Goal: Task Accomplishment & Management: Complete application form

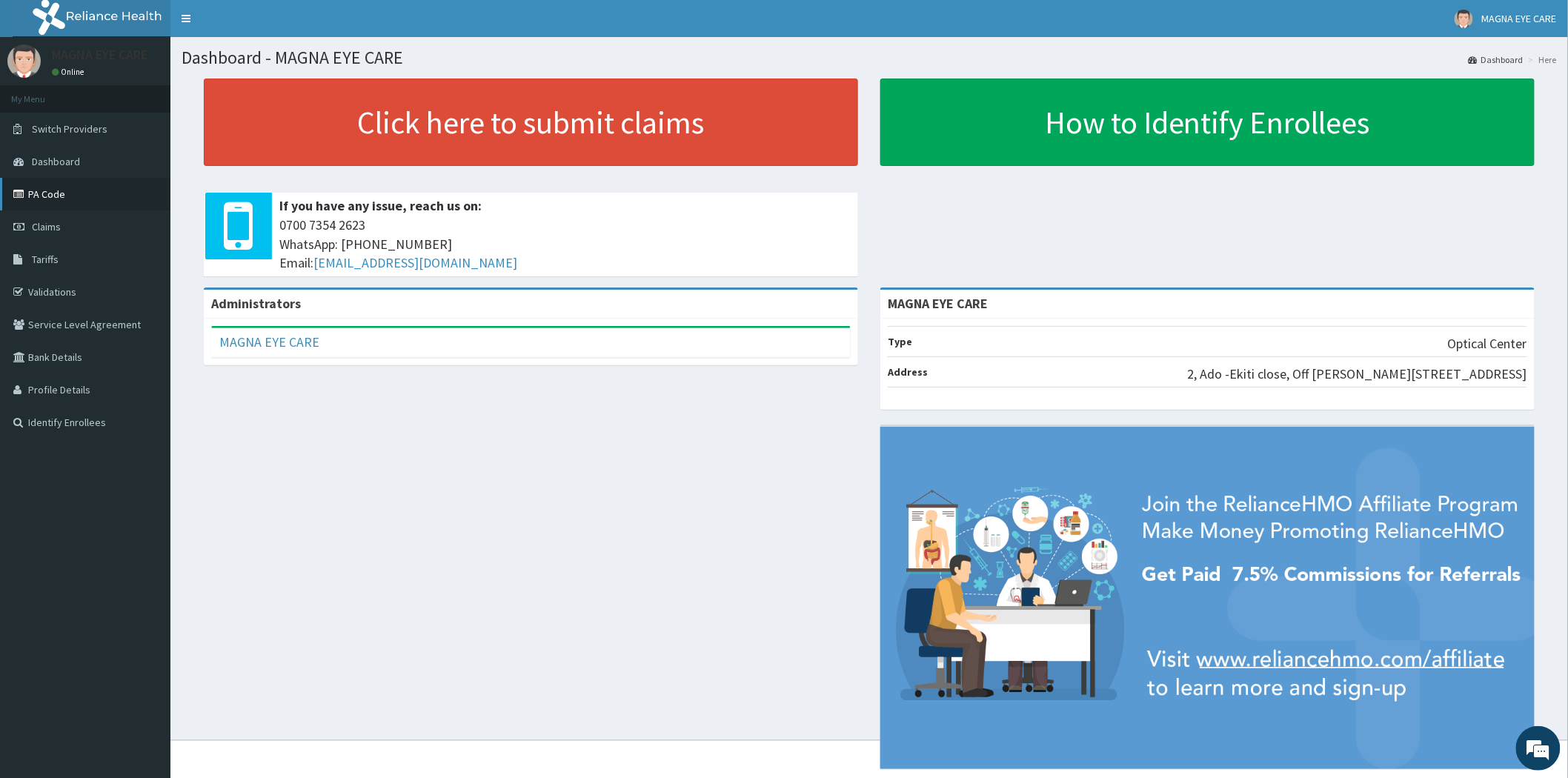
click at [48, 196] on link "PA Code" at bounding box center [85, 194] width 170 height 33
click at [43, 226] on span "Claims" at bounding box center [46, 226] width 29 height 13
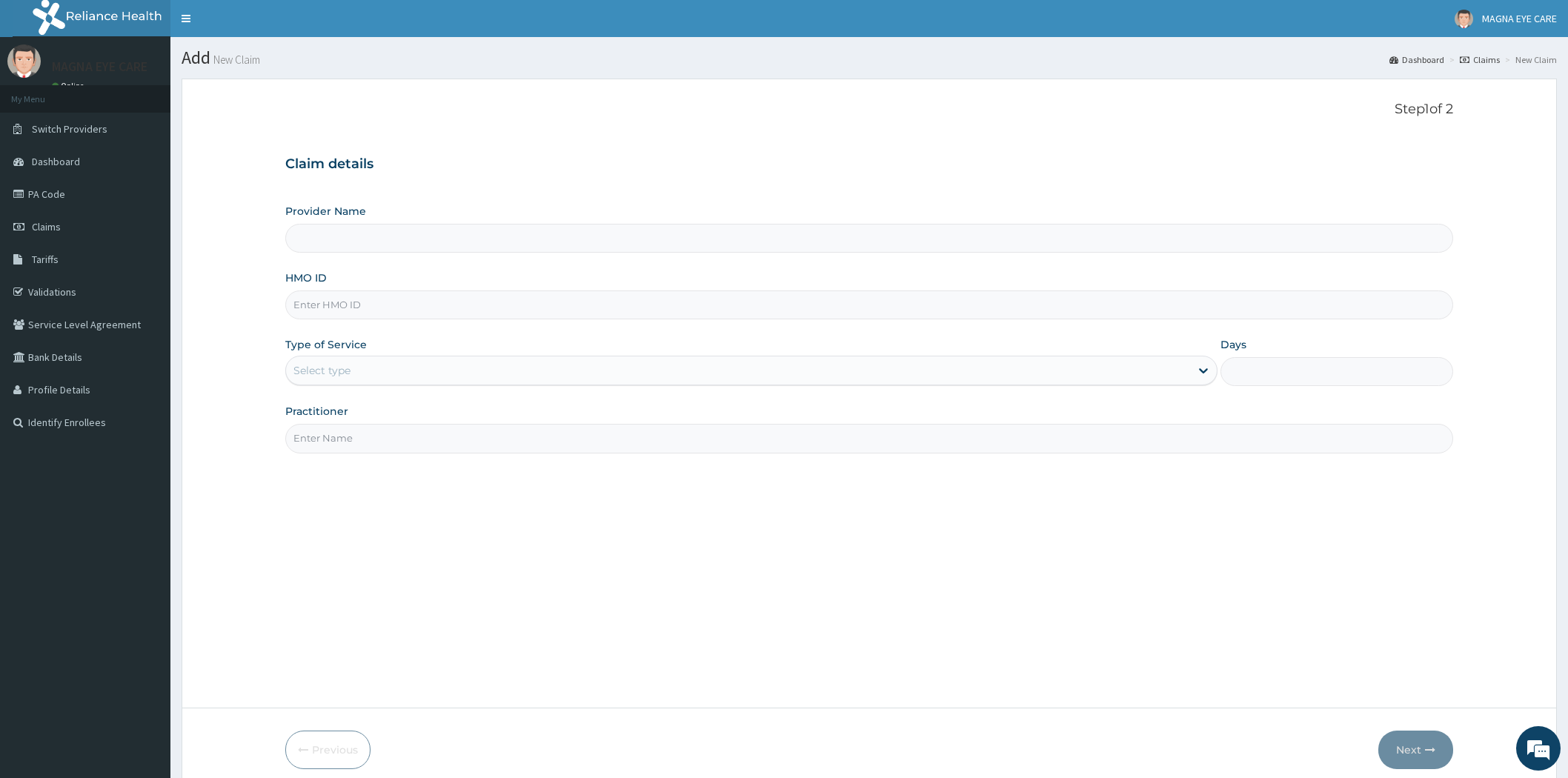
drag, startPoint x: 0, startPoint y: 0, endPoint x: 342, endPoint y: 310, distance: 461.6
type input "FCL/10124/A"
type input "MAGNA EYE CARE"
type input "FCL/10124/A"
click at [341, 339] on label "Type of Service" at bounding box center [326, 344] width 81 height 15
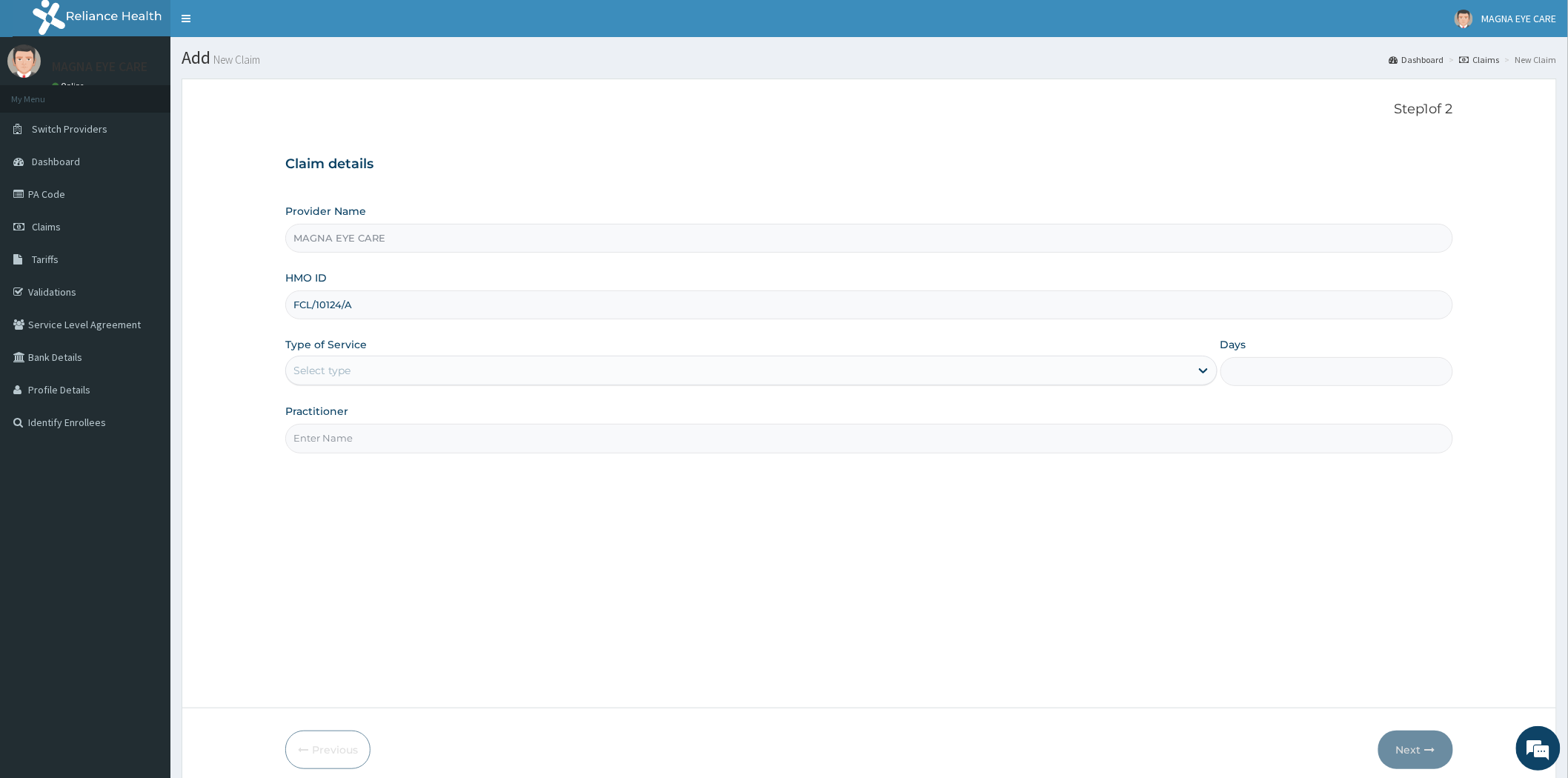
click at [367, 380] on div "Select type" at bounding box center [738, 370] width 905 height 23
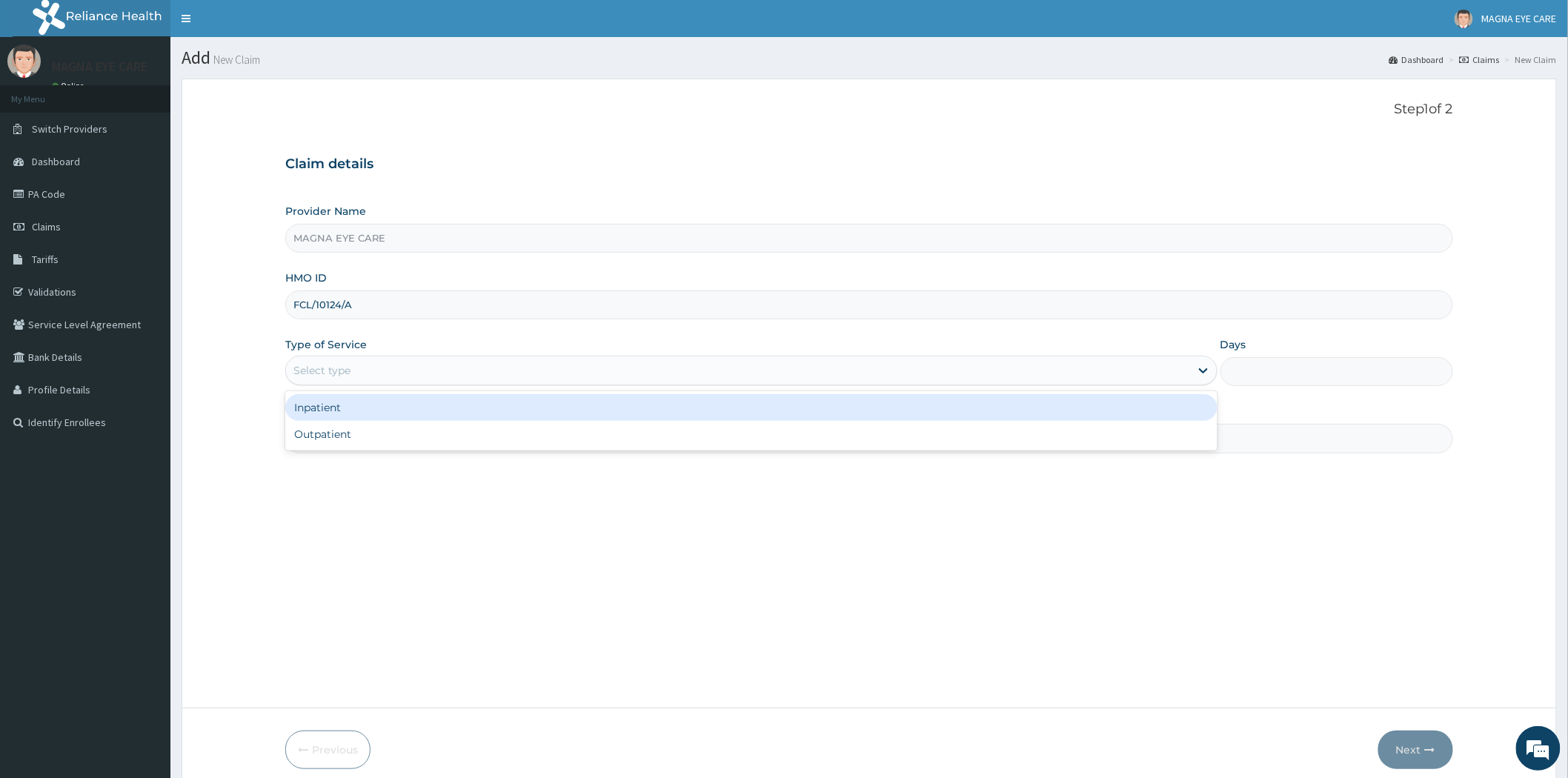
click at [332, 430] on div "Outpatient" at bounding box center [751, 433] width 932 height 27
type input "1"
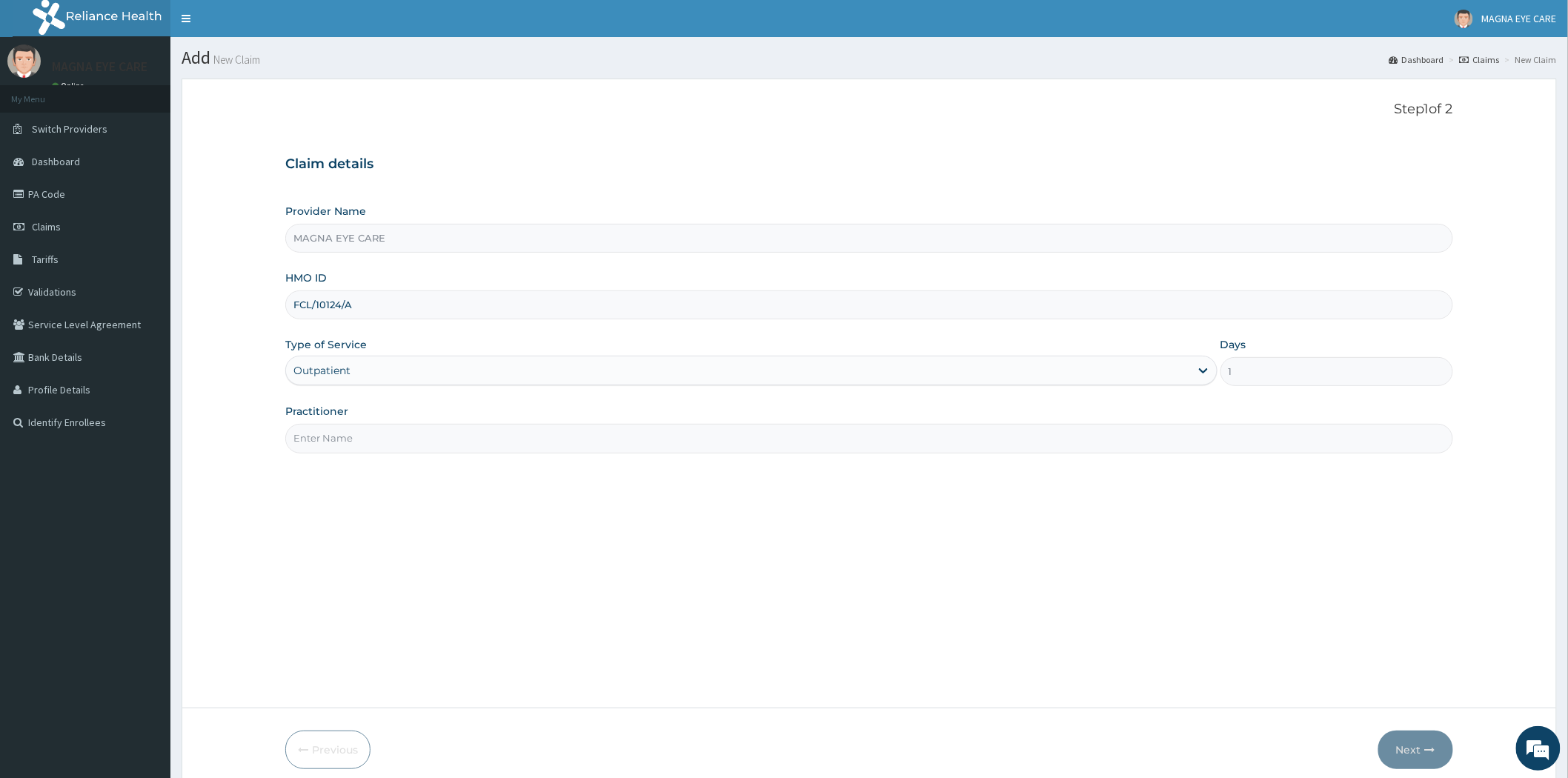
click at [822, 446] on input "Practitioner" at bounding box center [869, 438] width 1168 height 28
type input "DR ANNABELLE"
drag, startPoint x: 1387, startPoint y: 733, endPoint x: 1406, endPoint y: 745, distance: 22.5
click at [1406, 745] on button "Next" at bounding box center [1416, 750] width 75 height 39
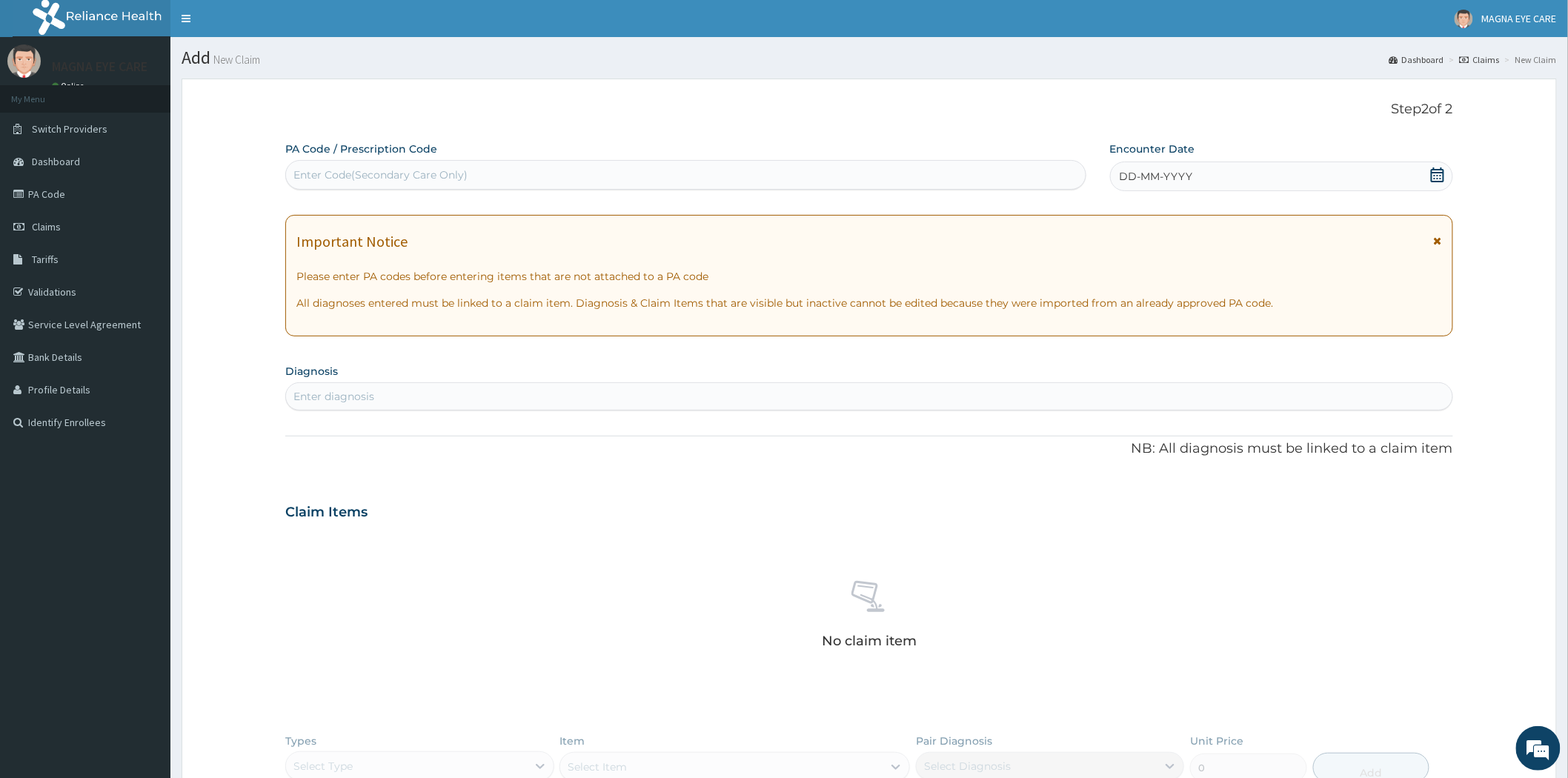
click at [389, 174] on div "Enter Code(Secondary Care Only)" at bounding box center [381, 174] width 175 height 15
paste input "PA/9608C5"
type input "PA/9608C5"
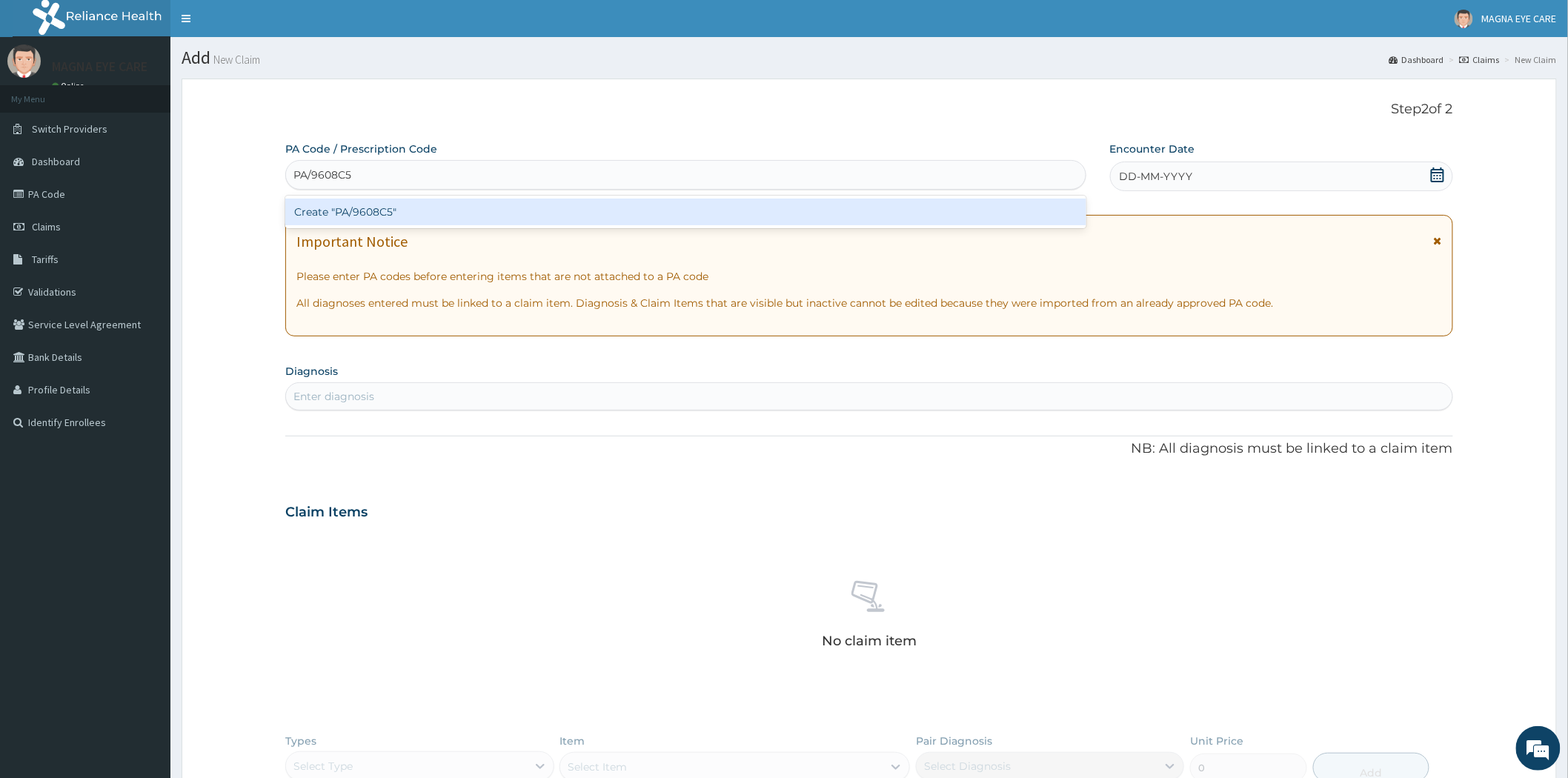
click at [373, 212] on div "Create "PA/9608C5"" at bounding box center [685, 212] width 801 height 27
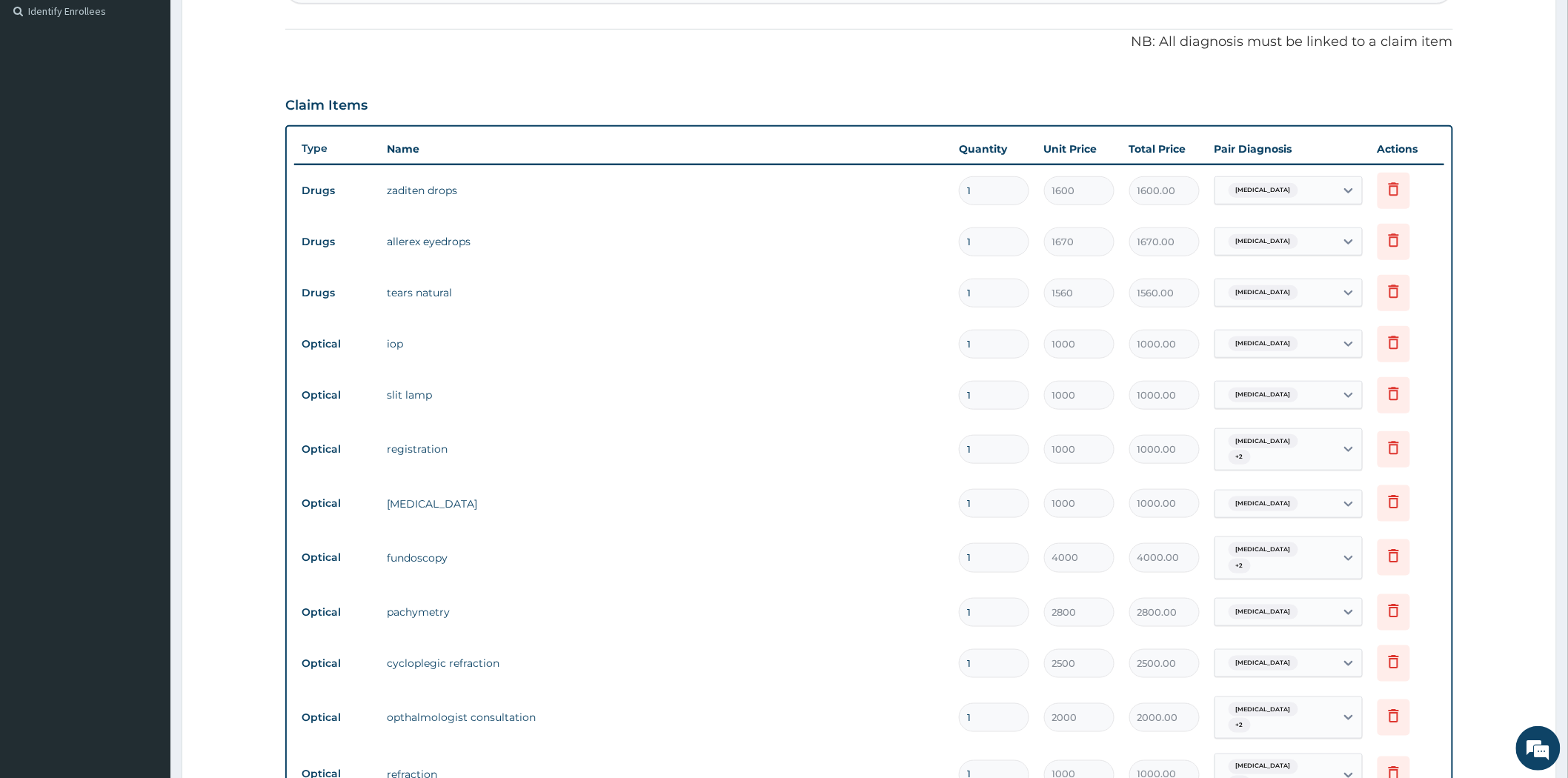
scroll to position [788, 0]
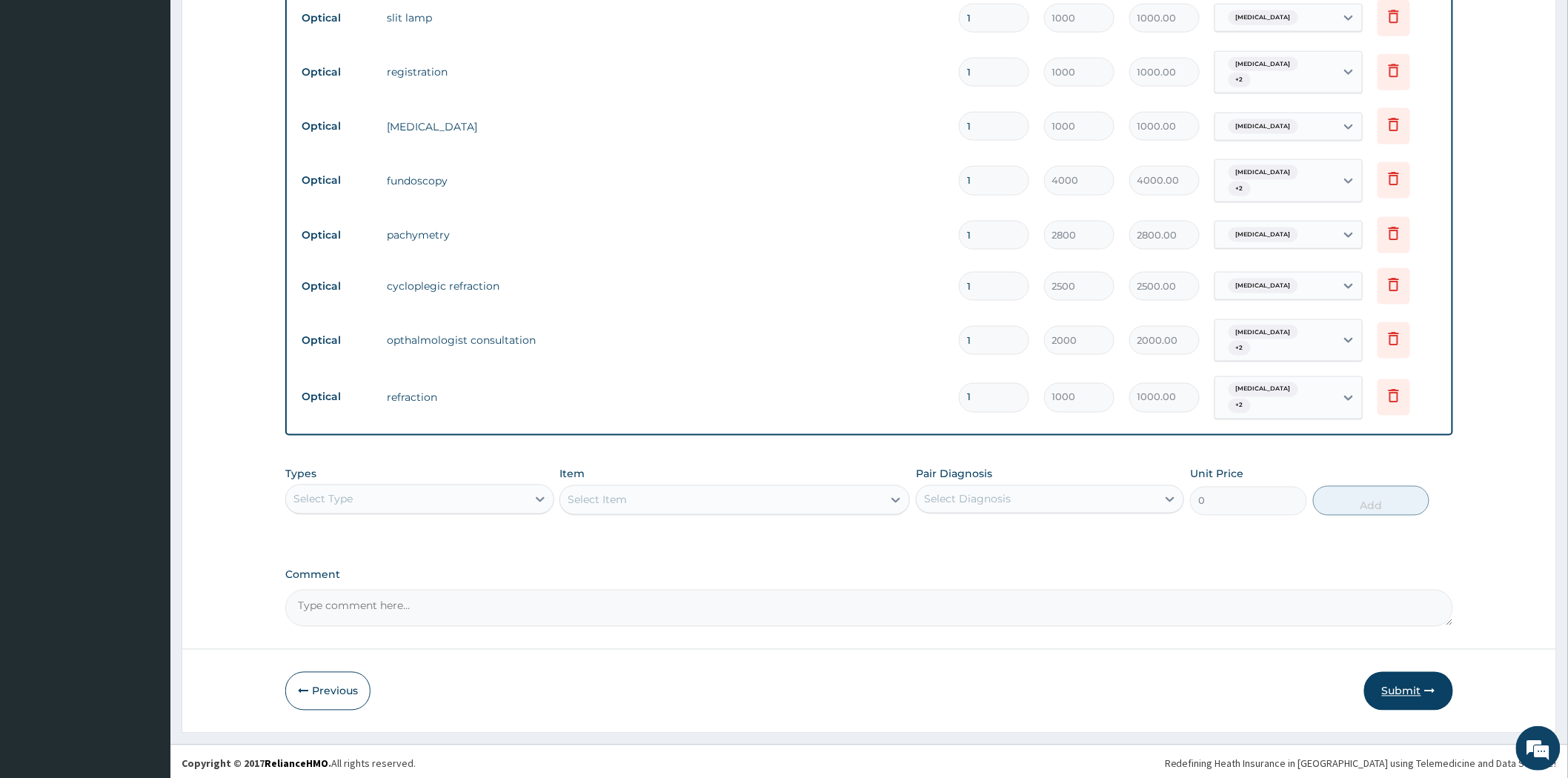
click at [1392, 682] on button "Submit" at bounding box center [1408, 691] width 89 height 39
click at [1392, 682] on div "Step 2 of 2 PA Code / Prescription Code PA/9608C5 Encounter Date 16-09-2025 Imp…" at bounding box center [869, 11] width 1375 height 1442
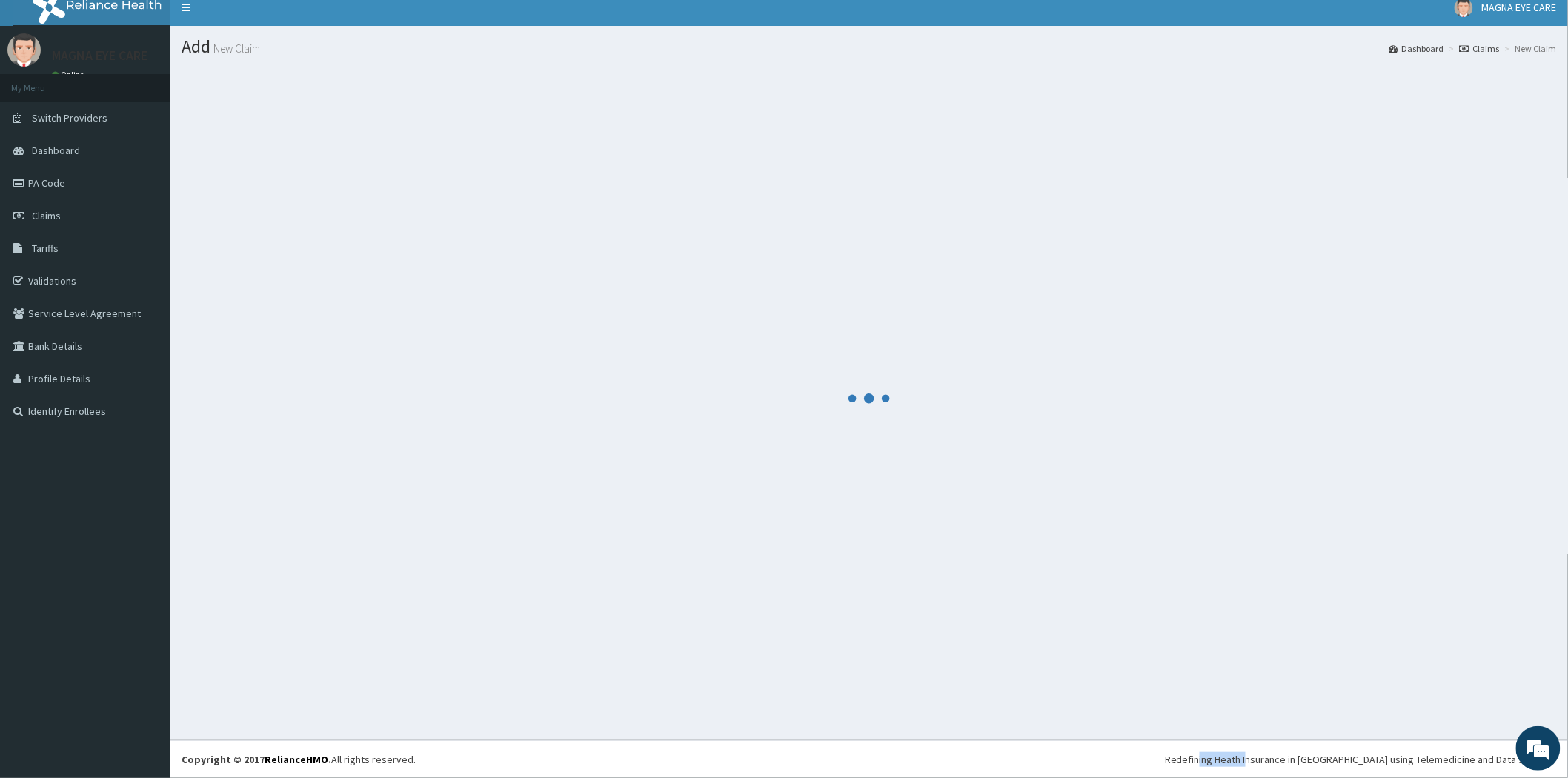
scroll to position [10, 0]
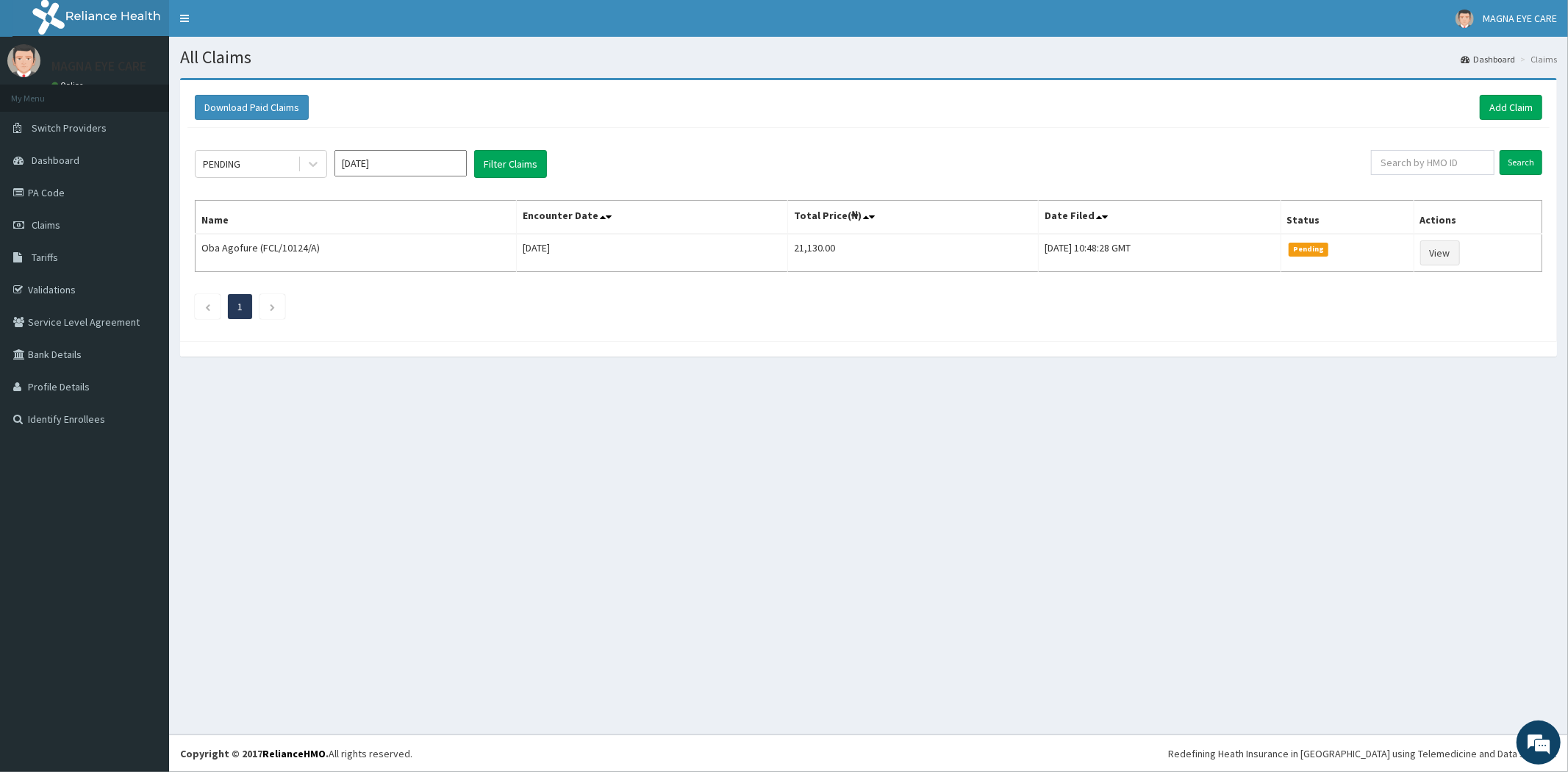
click at [391, 68] on section "Download Paid Claims Add Claim × Note you can only download claims within a max…" at bounding box center [868, 224] width 1398 height 315
click at [1519, 105] on link "Add Claim" at bounding box center [1511, 107] width 63 height 25
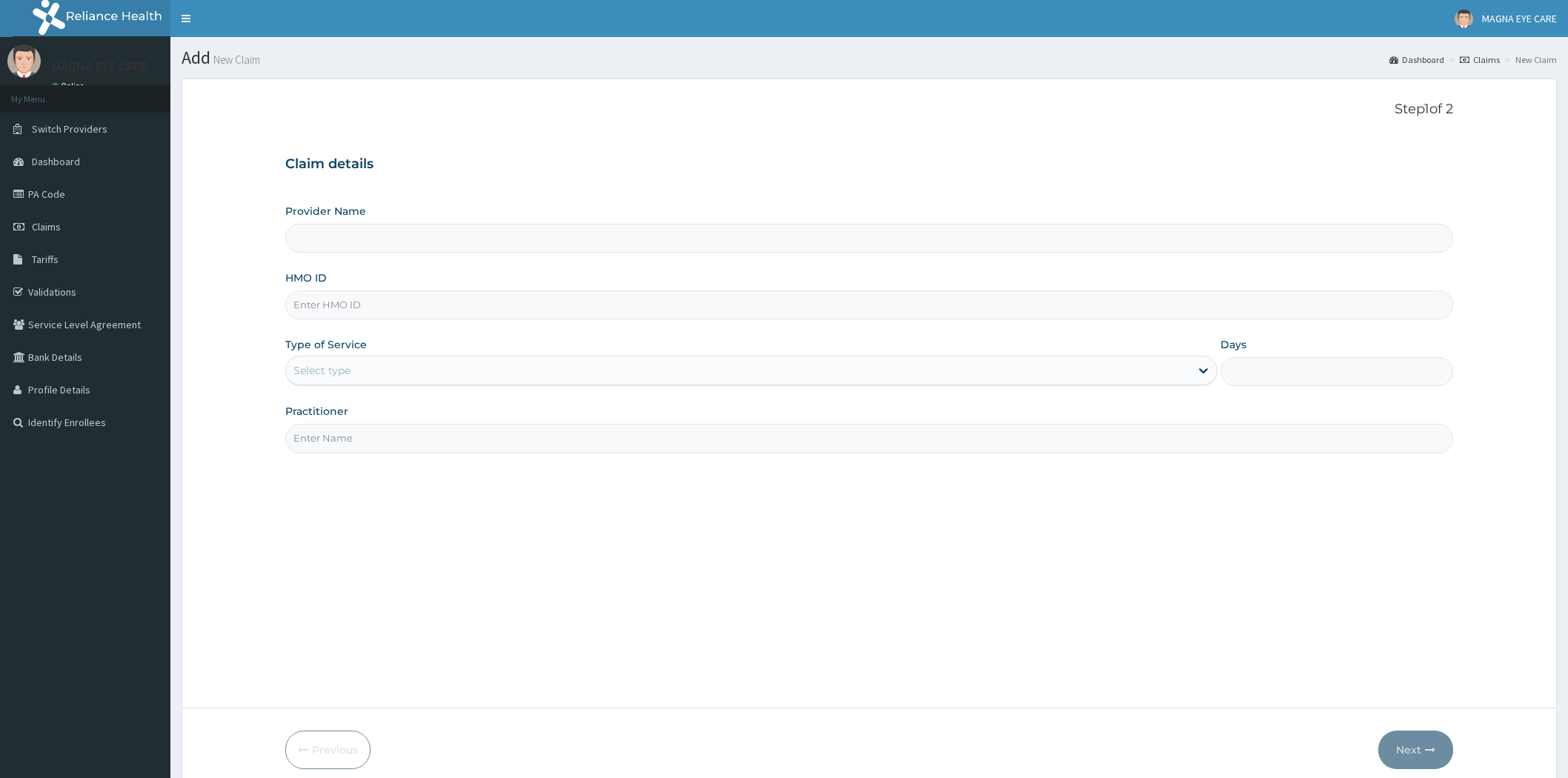
drag, startPoint x: 0, startPoint y: 0, endPoint x: 321, endPoint y: 300, distance: 439.4
paste input "FCL/10118/A"
type input "FCL/10118/A"
click at [309, 390] on div "Provider Name HMO ID FCL/10118/A Type of Service Select type Days Practitioner" at bounding box center [869, 328] width 1168 height 249
click at [331, 377] on div "Select type" at bounding box center [322, 370] width 57 height 15
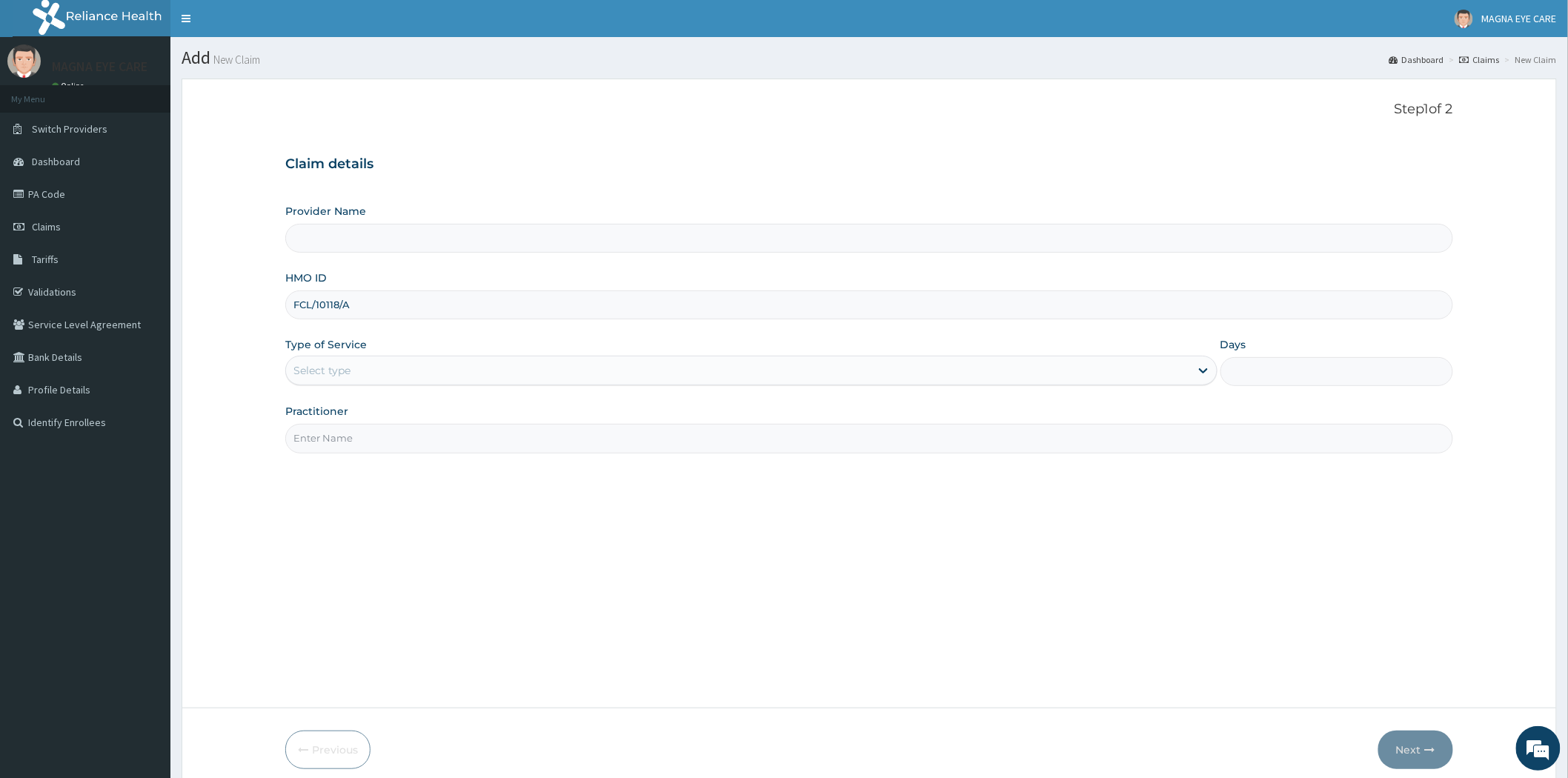
click at [374, 375] on div "Select type" at bounding box center [738, 370] width 905 height 23
click at [365, 370] on div "Select type" at bounding box center [738, 370] width 905 height 23
click at [482, 369] on div "Select type" at bounding box center [738, 370] width 905 height 23
click at [498, 368] on div "Select type" at bounding box center [738, 370] width 905 height 23
click at [594, 232] on input "Provider Name" at bounding box center [869, 237] width 1168 height 28
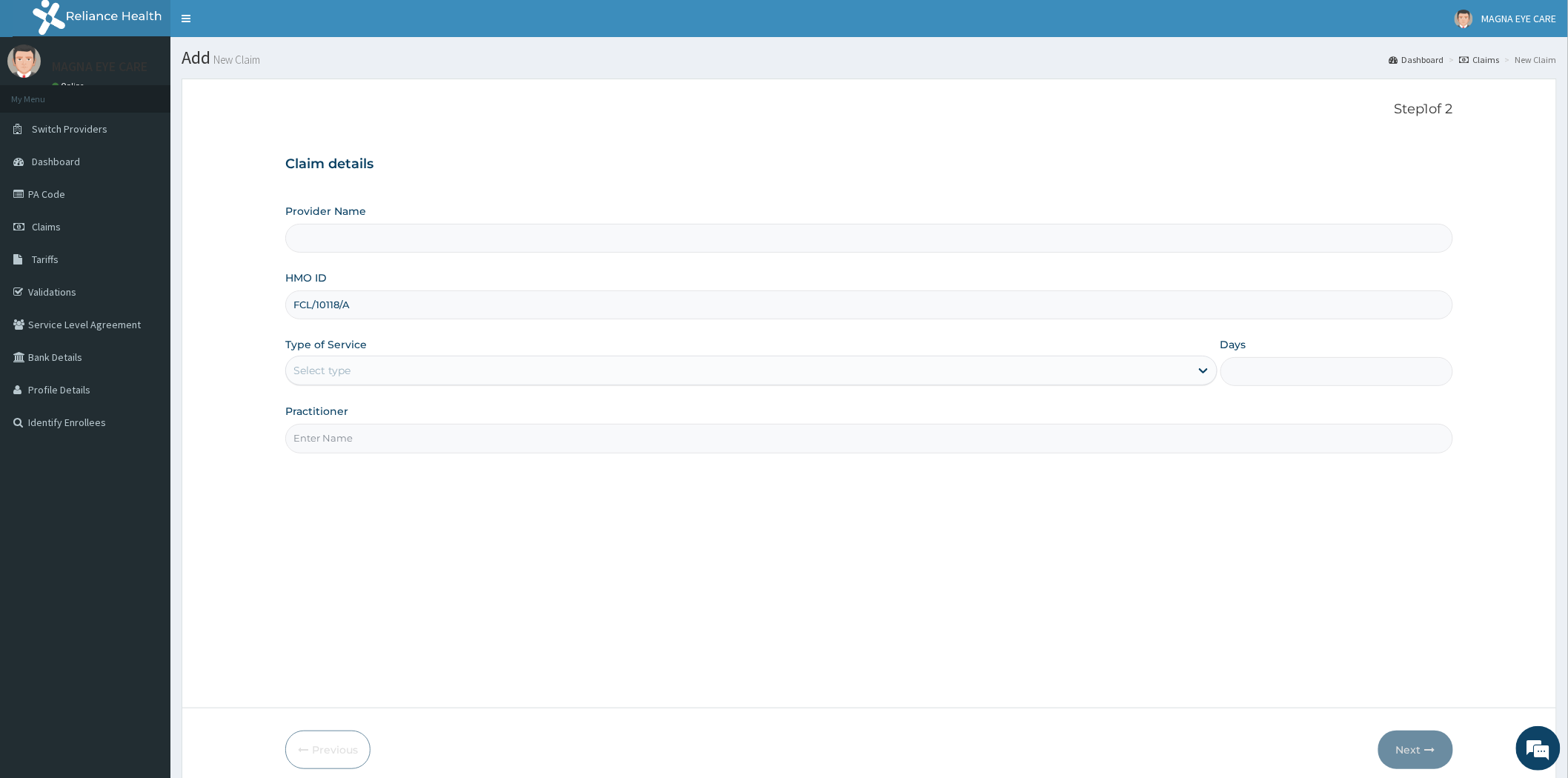
click at [563, 300] on input "FCL/10118/A" at bounding box center [869, 304] width 1168 height 28
click at [661, 377] on div "Select type" at bounding box center [738, 370] width 905 height 23
click at [1212, 377] on div at bounding box center [1203, 370] width 27 height 27
click at [1206, 372] on icon at bounding box center [1203, 370] width 15 height 15
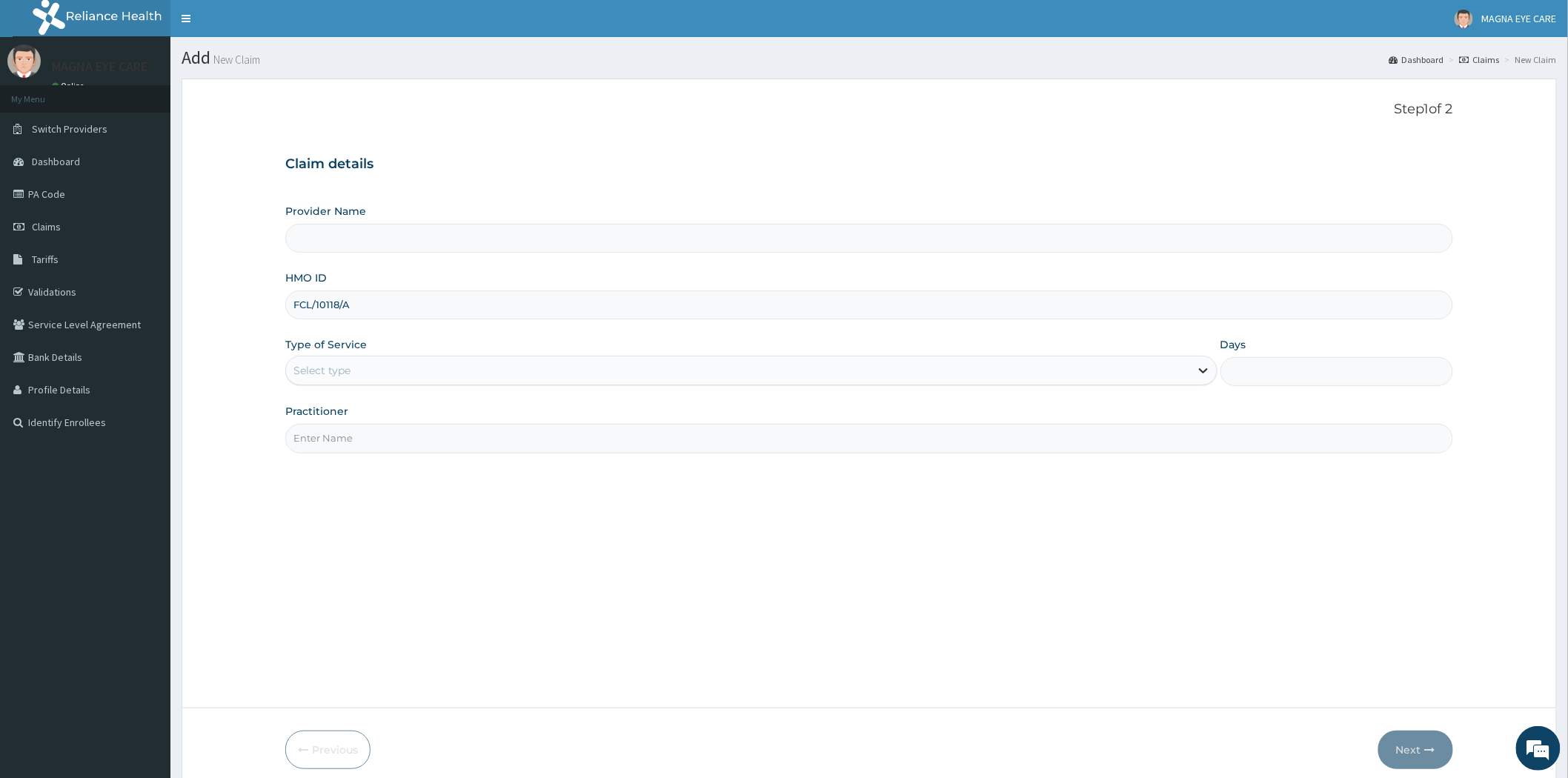
click at [1206, 372] on icon at bounding box center [1203, 370] width 15 height 15
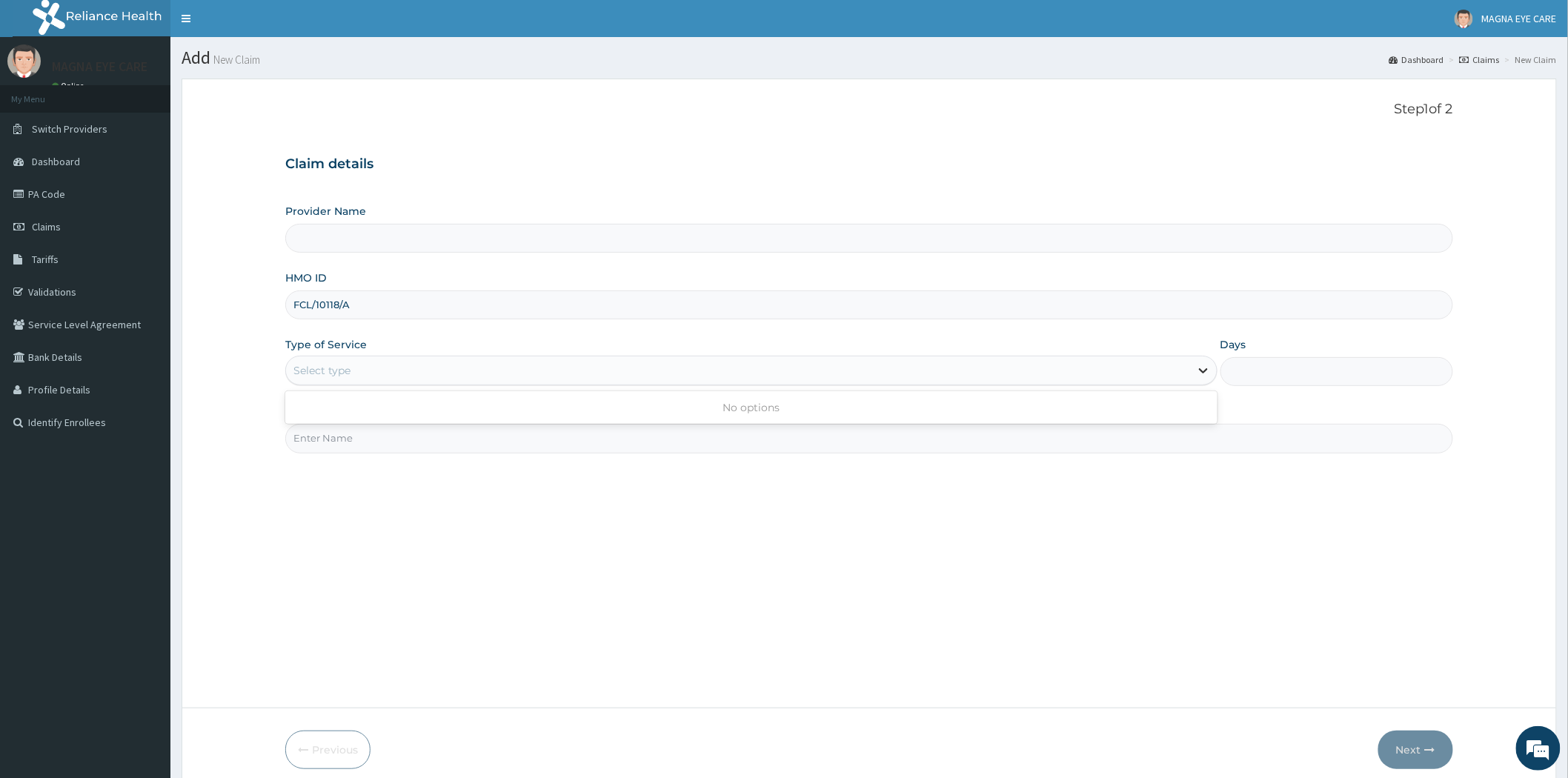
click at [1206, 372] on icon at bounding box center [1203, 370] width 15 height 15
click at [546, 141] on div "Step 1 of 2 Claim details Provider Name HMO ID FCL/10118/A Type of Service Sele…" at bounding box center [869, 394] width 1168 height 584
type input "MAGNA EYE CARE"
click at [350, 312] on input "HMO ID" at bounding box center [869, 304] width 1168 height 28
paste input "FCL/10118/A"
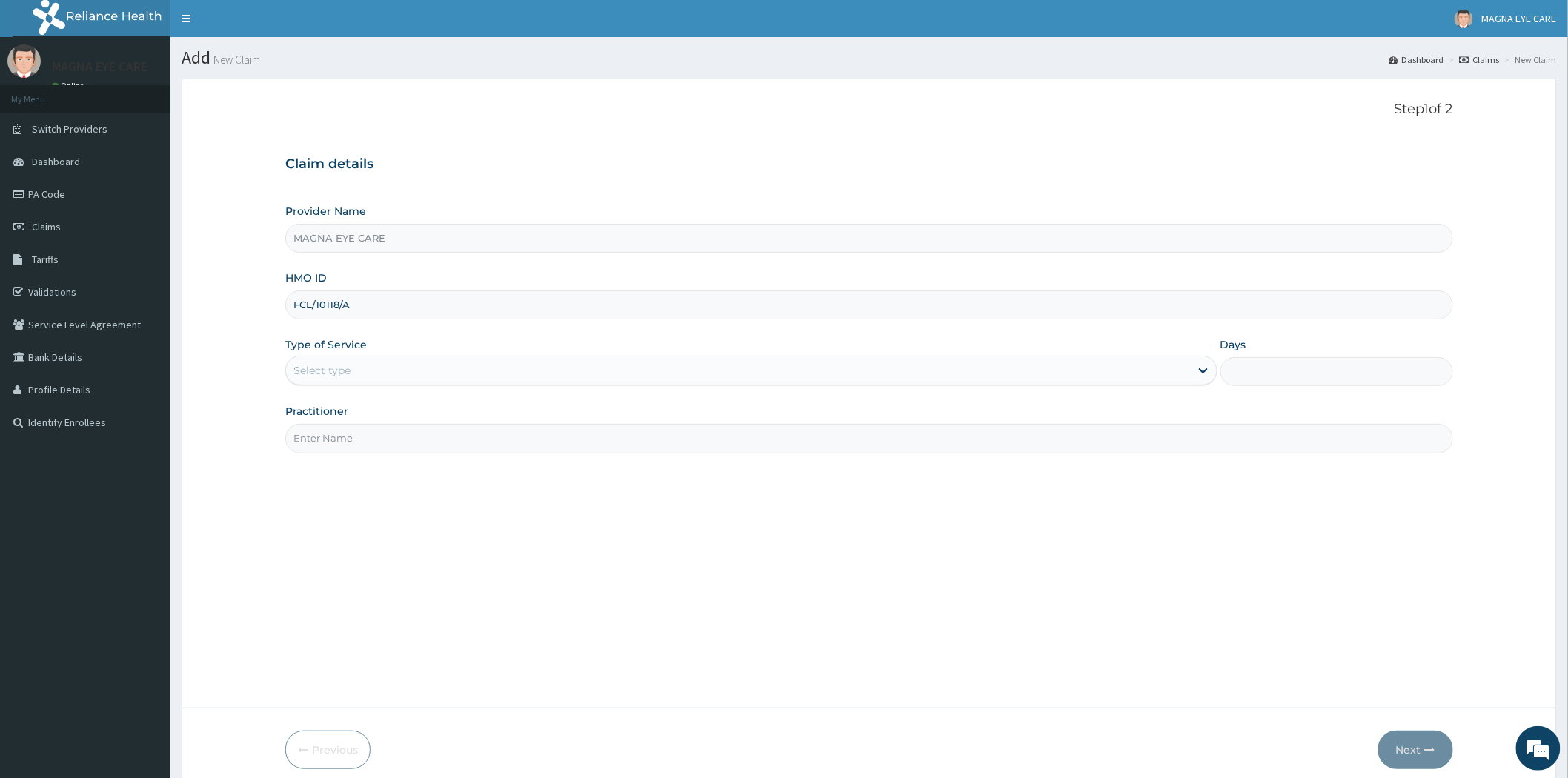
type input "FCL/10118/A"
click at [362, 372] on div "Select type" at bounding box center [738, 370] width 905 height 23
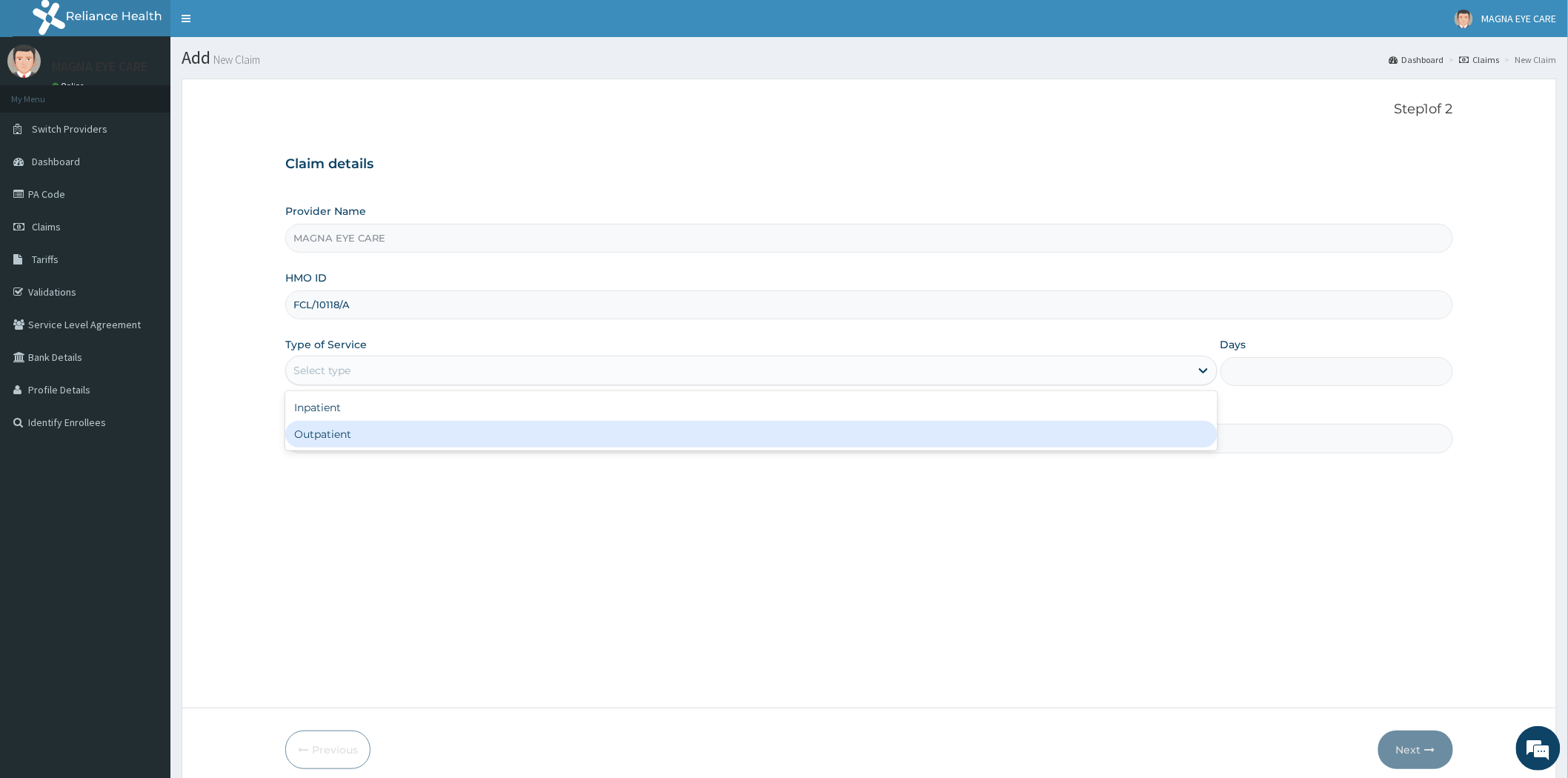
click at [365, 437] on div "Outpatient" at bounding box center [751, 433] width 932 height 27
type input "1"
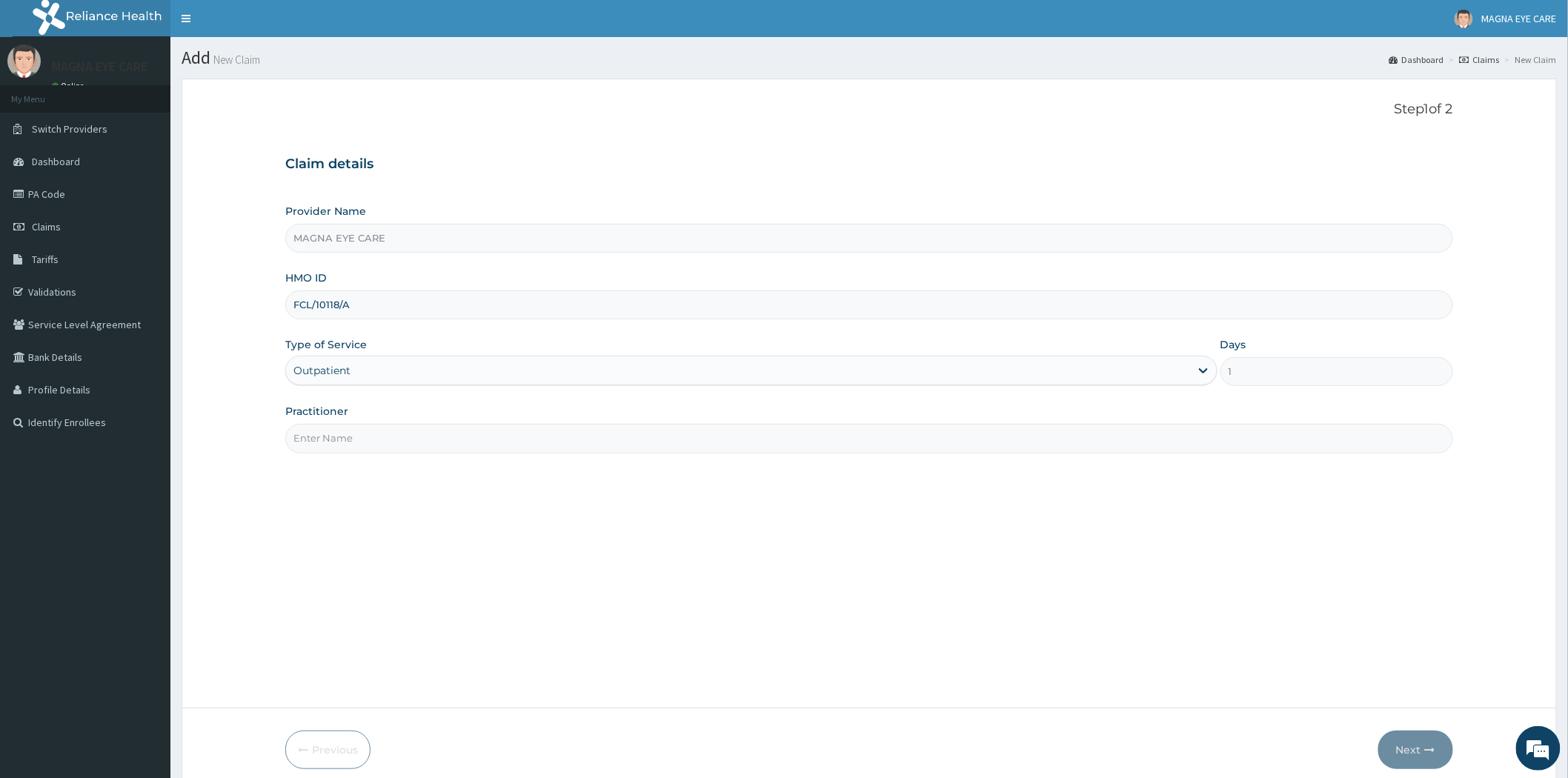
click at [365, 437] on input "Practitioner" at bounding box center [869, 438] width 1168 height 28
type input "DR OBEHI"
click at [1419, 743] on button "Next" at bounding box center [1416, 750] width 75 height 39
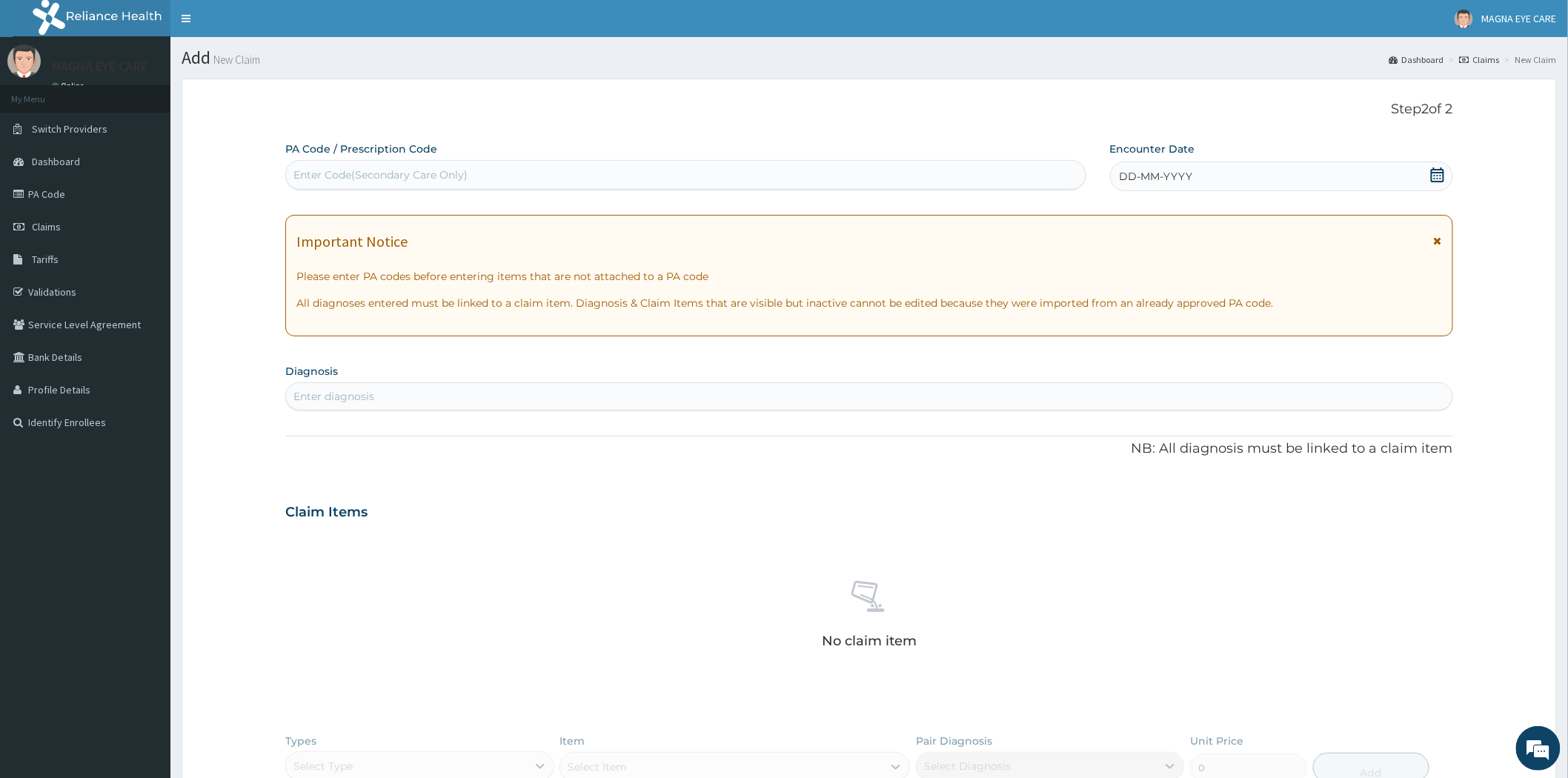
click at [348, 170] on div "Enter Code(Secondary Care Only)" at bounding box center [381, 174] width 175 height 15
paste input "FCL/10118/A"
type input "FCL/10118/A"
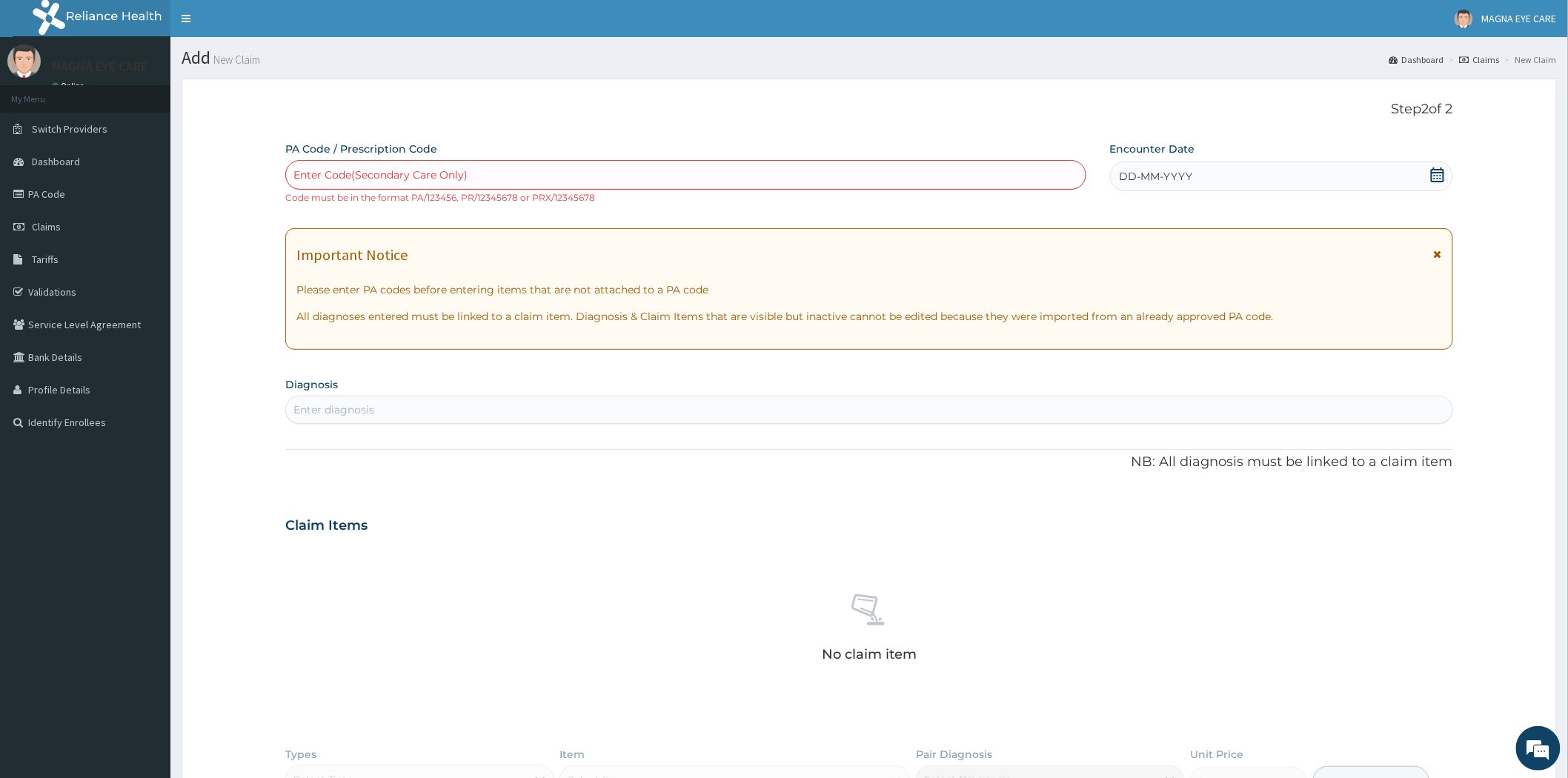
click at [541, 180] on div "Enter Code(Secondary Care Only)" at bounding box center [686, 174] width 800 height 23
click at [487, 183] on div "Enter Code(Secondary Care Only)" at bounding box center [686, 174] width 800 height 23
type input "V"
paste input "PA/BD122A"
type input "PA/BD122A"
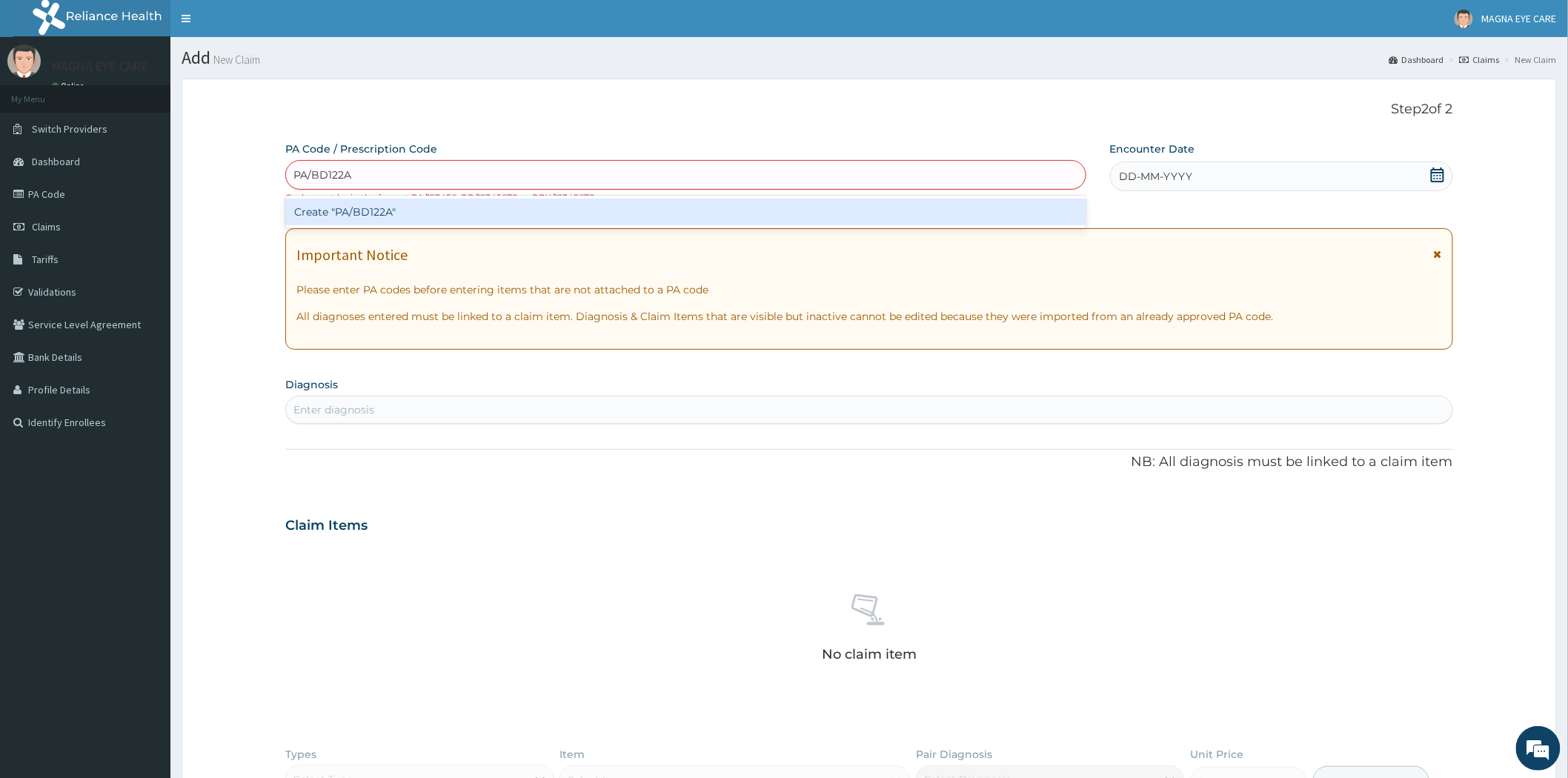
click at [416, 201] on div "Create "PA/BD122A"" at bounding box center [685, 212] width 801 height 27
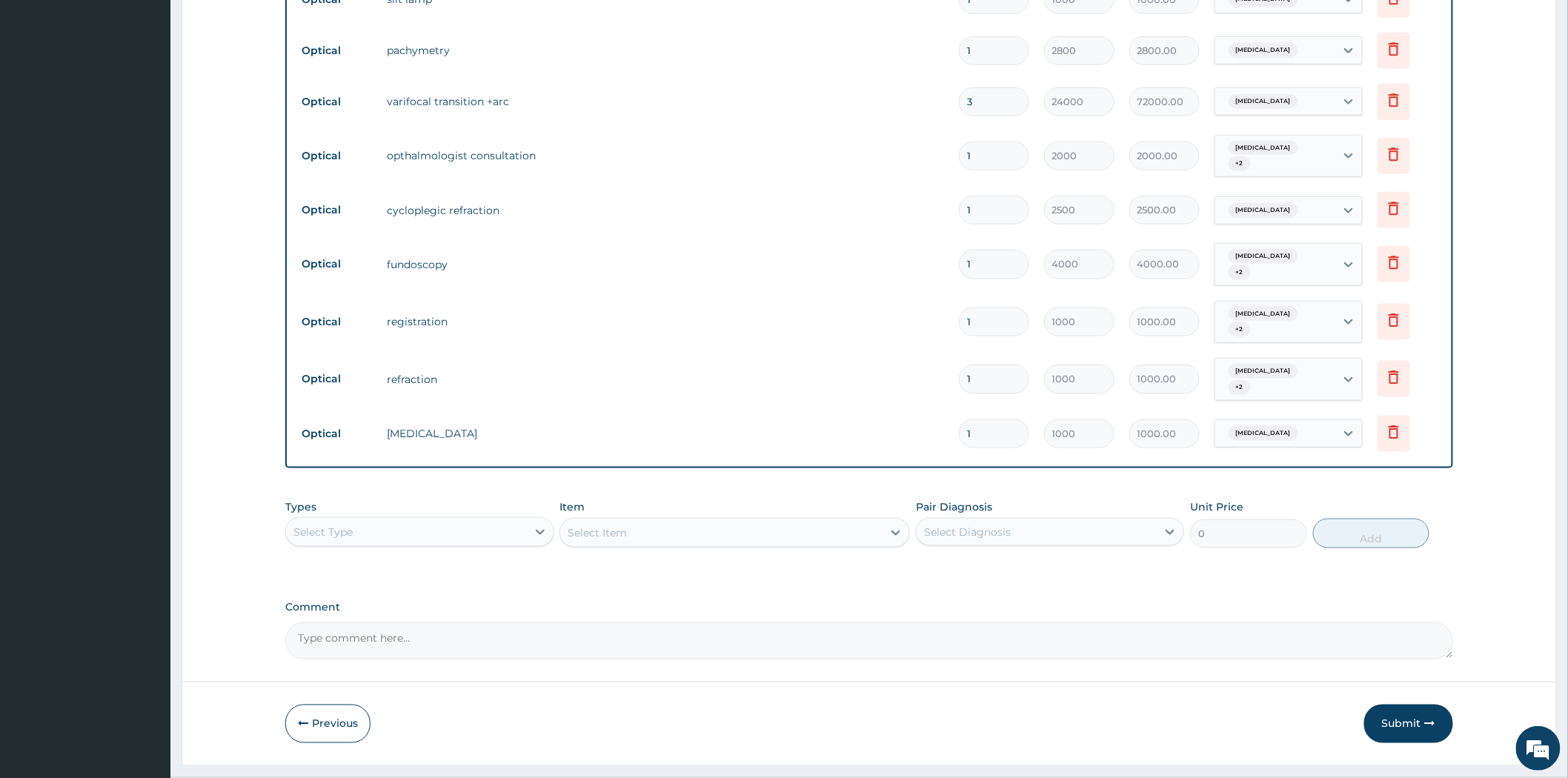
scroll to position [617, 0]
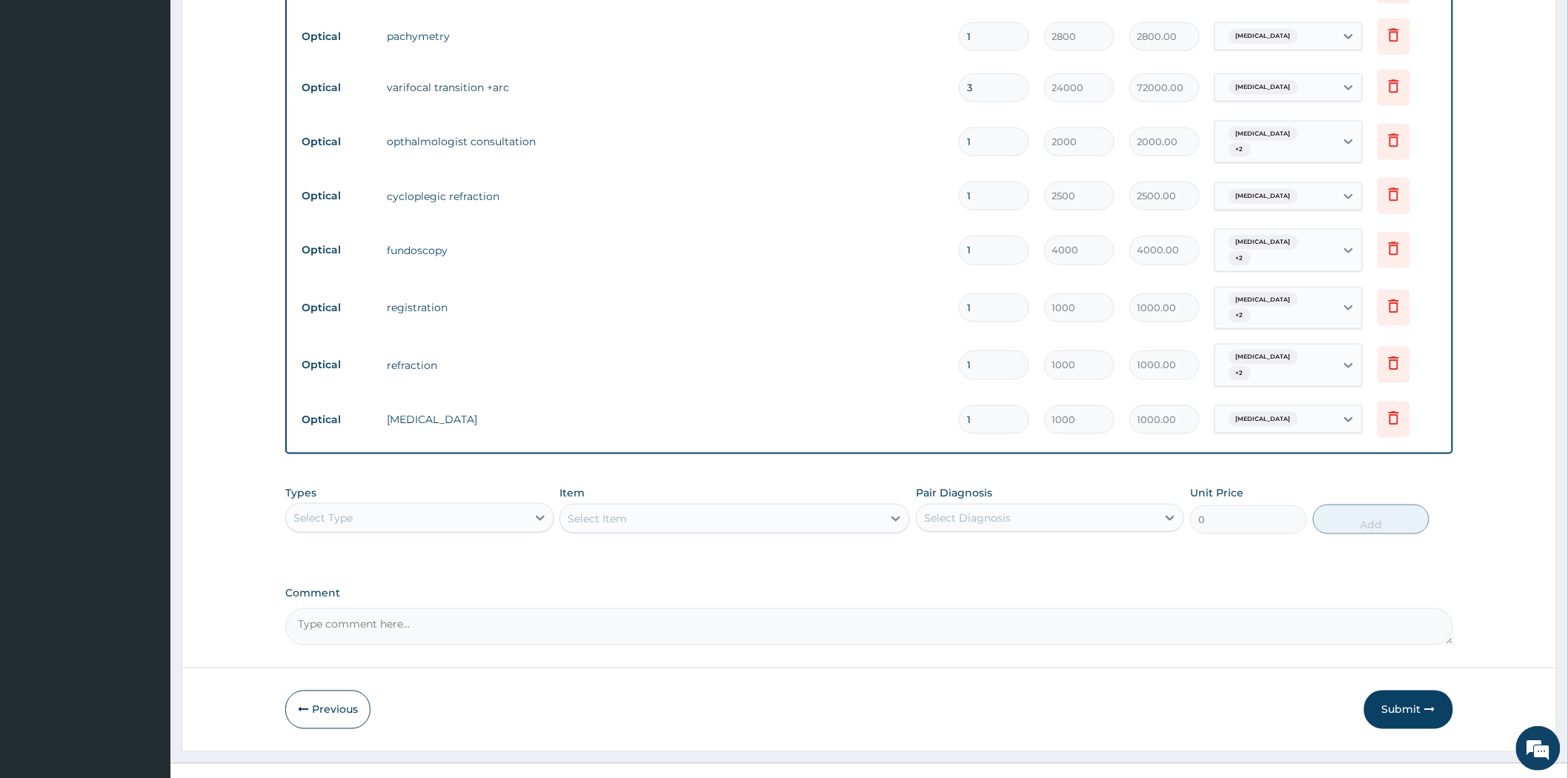
click at [289, 608] on textarea "Comment" at bounding box center [869, 626] width 1168 height 37
type textarea "L"
click at [1384, 690] on button "Submit" at bounding box center [1408, 709] width 89 height 39
